Goal: Contribute content

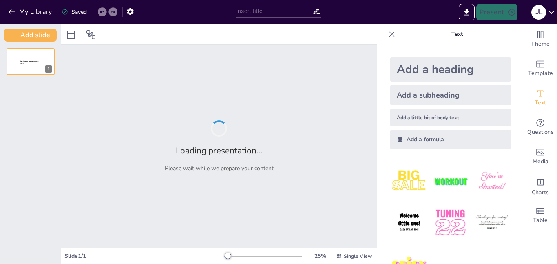
type input "Evolución de las Tecnologías en Computadoras Digitales: Un Análisis Histórico"
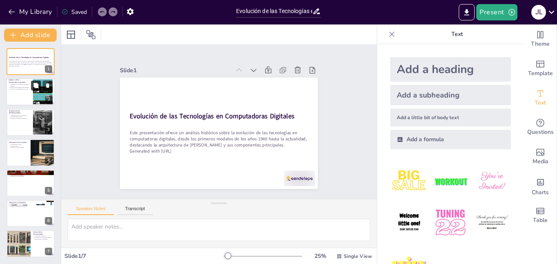
click at [38, 86] on icon at bounding box center [35, 85] width 5 height 5
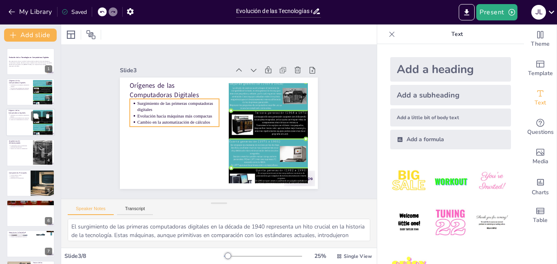
click at [30, 118] on p "Evolución hacia máquinas más compactas" at bounding box center [20, 118] width 20 height 2
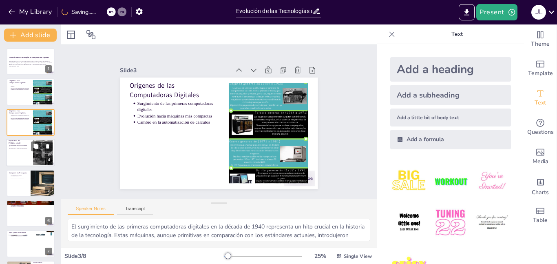
click at [27, 155] on div at bounding box center [30, 153] width 49 height 28
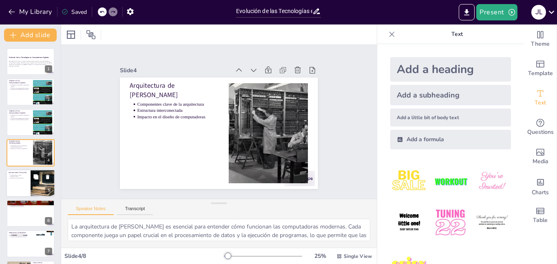
click at [27, 179] on div at bounding box center [30, 183] width 49 height 28
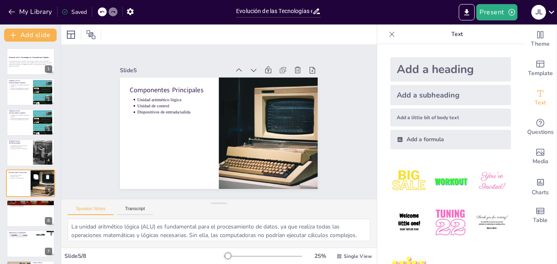
scroll to position [30, 0]
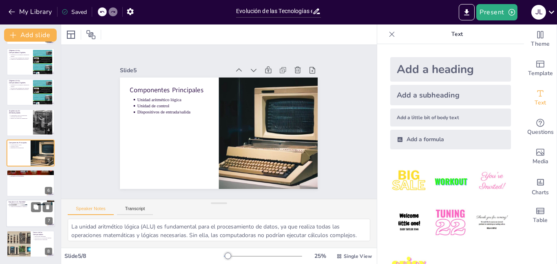
click at [27, 218] on div at bounding box center [30, 214] width 49 height 28
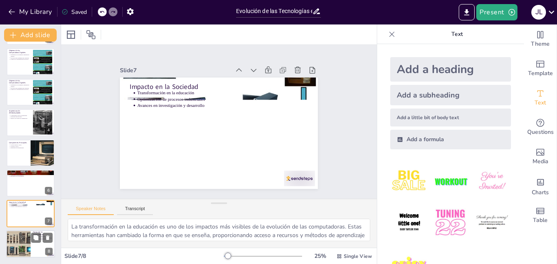
click at [27, 242] on div at bounding box center [18, 244] width 49 height 28
type textarea "Las innovaciones emergentes, como la computación cuántica, están en la cúspide …"
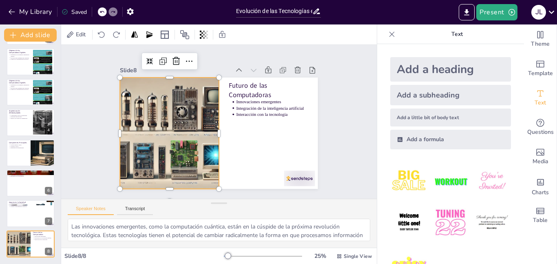
click at [164, 142] on div at bounding box center [243, 77] width 213 height 219
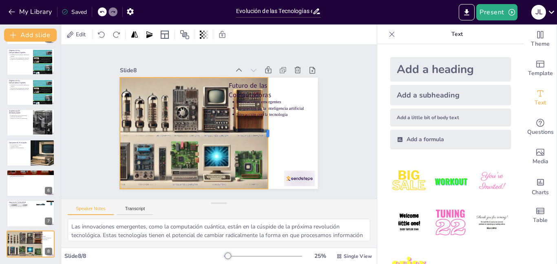
drag, startPoint x: 220, startPoint y: 134, endPoint x: 269, endPoint y: 148, distance: 51.1
click at [269, 148] on div at bounding box center [262, 153] width 51 height 104
click at [220, 152] on div at bounding box center [170, 108] width 226 height 196
click at [220, 152] on div at bounding box center [201, 74] width 133 height 207
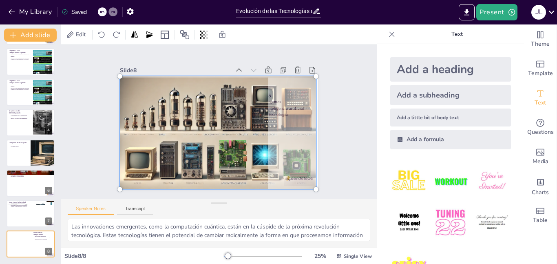
drag, startPoint x: 189, startPoint y: 146, endPoint x: 254, endPoint y: 145, distance: 64.4
click at [254, 145] on div at bounding box center [210, 129] width 235 height 229
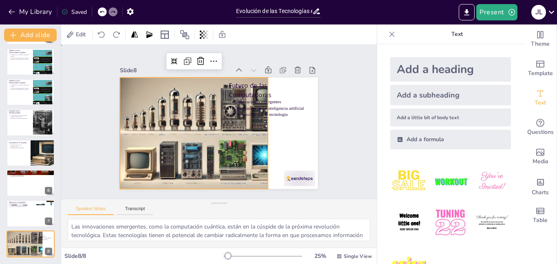
click at [333, 142] on div "Slide 1 Evolución de las Tecnologías en Computadoras Digitales Este presentació…" at bounding box center [219, 122] width 266 height 182
click at [241, 139] on div at bounding box center [218, 132] width 196 height 113
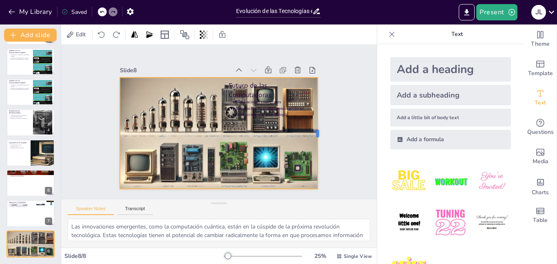
drag, startPoint x: 270, startPoint y: 129, endPoint x: 320, endPoint y: 137, distance: 50.4
click at [320, 137] on div at bounding box center [316, 154] width 29 height 110
click at [341, 142] on div "Slide 1 Evolución de las Tecnologías en Computadoras Digitales Este presentació…" at bounding box center [219, 122] width 244 height 348
click at [162, 161] on div at bounding box center [211, 132] width 228 height 210
